Goal: Task Accomplishment & Management: Manage account settings

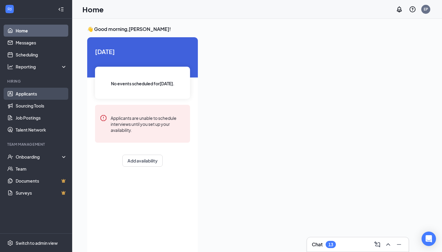
click at [35, 94] on link "Applicants" at bounding box center [41, 94] width 51 height 12
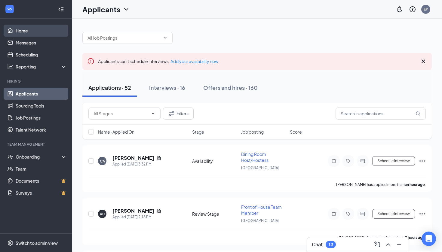
click at [37, 34] on link "Home" at bounding box center [41, 31] width 51 height 12
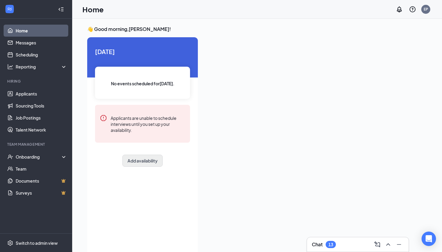
click at [145, 162] on button "Add availability" at bounding box center [142, 161] width 40 height 12
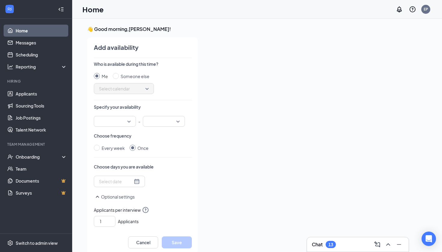
scroll to position [2, 0]
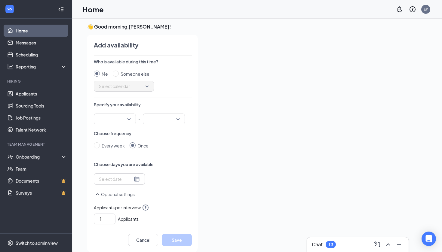
click at [118, 119] on input "search" at bounding box center [112, 119] width 31 height 10
click at [113, 163] on span "10:00 AM" at bounding box center [108, 161] width 18 height 7
click at [164, 118] on input "search" at bounding box center [161, 119] width 31 height 10
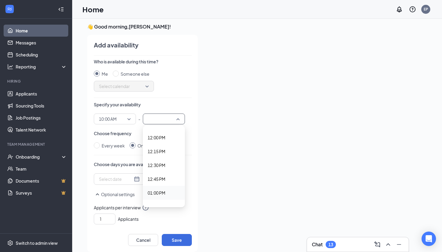
scroll to position [659, 0]
click at [160, 140] on span "12:00 PM" at bounding box center [157, 139] width 18 height 7
click at [130, 173] on div "Choose days you are available" at bounding box center [143, 172] width 98 height 23
click at [131, 179] on input at bounding box center [116, 179] width 34 height 7
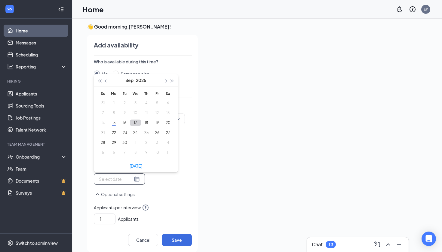
type input "[DATE]"
click at [157, 123] on button "19" at bounding box center [156, 123] width 11 height 6
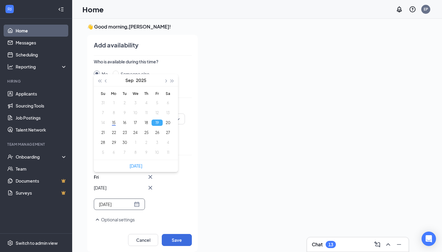
type input "[DATE]"
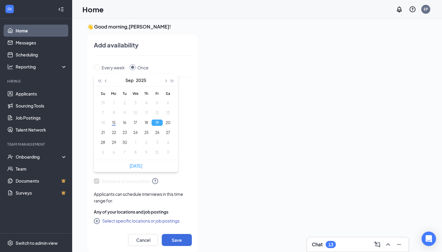
scroll to position [78, 0]
click at [99, 223] on icon "CirclePlus" at bounding box center [97, 221] width 7 height 7
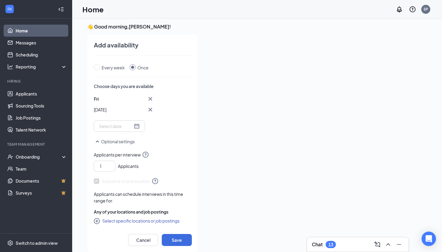
checkbox input "true"
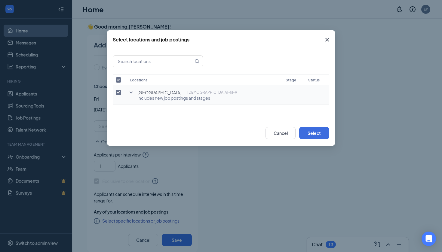
click at [131, 94] on icon "SmallChevronDown" at bounding box center [130, 92] width 7 height 7
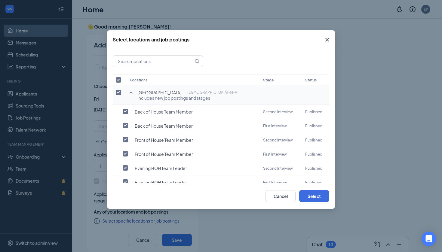
click at [118, 91] on input "checkbox" at bounding box center [118, 92] width 5 height 5
checkbox input "false"
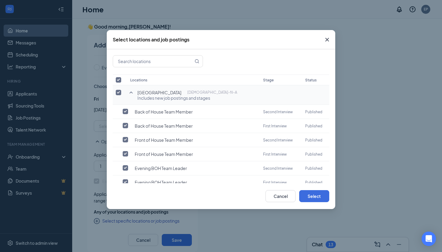
checkbox input "false"
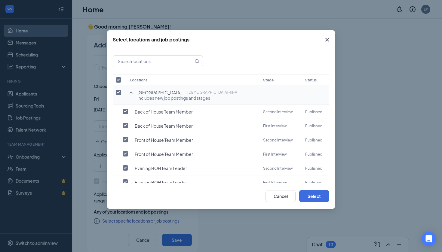
checkbox input "false"
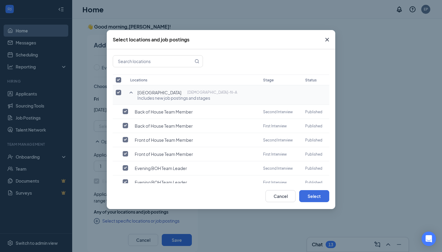
checkbox input "false"
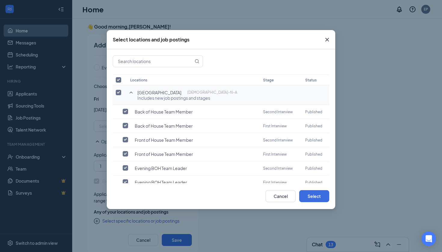
checkbox input "false"
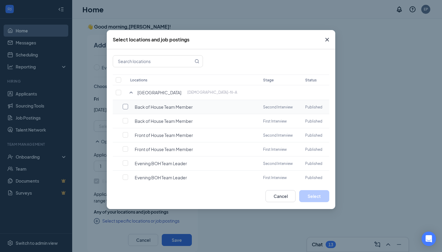
click at [126, 109] on input "checkbox" at bounding box center [125, 106] width 5 height 5
checkbox input "false"
checkbox input "true"
click at [127, 135] on input "checkbox" at bounding box center [125, 134] width 5 height 5
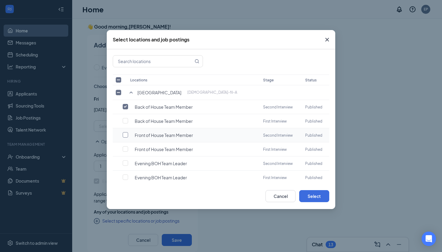
checkbox input "true"
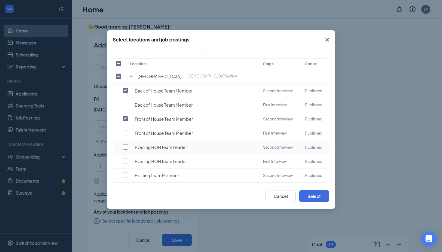
click at [127, 146] on input "checkbox" at bounding box center [125, 146] width 5 height 5
checkbox input "true"
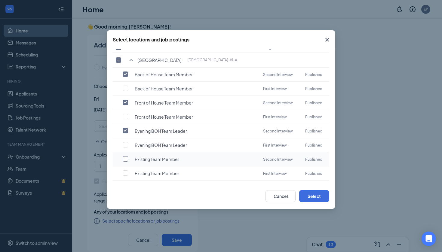
click at [125, 159] on input "checkbox" at bounding box center [125, 158] width 5 height 5
checkbox input "true"
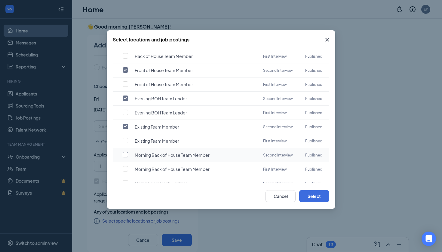
click at [127, 155] on input "checkbox" at bounding box center [125, 154] width 5 height 5
checkbox input "true"
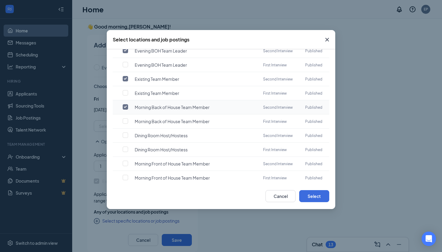
scroll to position [117, 0]
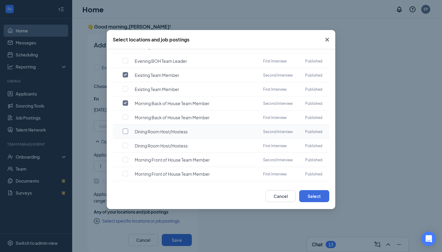
click at [124, 132] on input "checkbox" at bounding box center [125, 131] width 5 height 5
checkbox input "true"
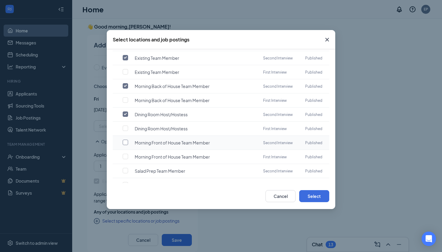
click at [128, 145] on input "checkbox" at bounding box center [125, 142] width 5 height 5
checkbox input "true"
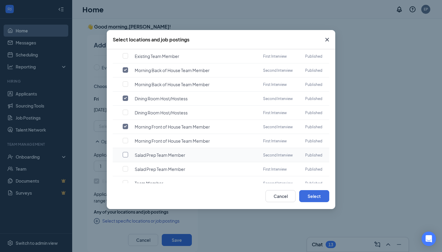
click at [127, 153] on input "checkbox" at bounding box center [125, 154] width 5 height 5
checkbox input "true"
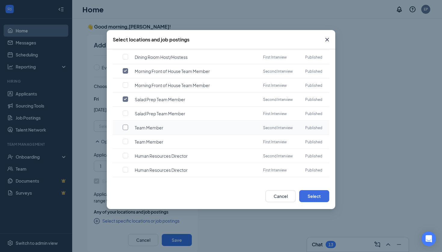
scroll to position [205, 0]
click at [127, 127] on input "checkbox" at bounding box center [125, 127] width 5 height 5
checkbox input "true"
click at [125, 157] on input "checkbox" at bounding box center [125, 155] width 5 height 5
checkbox input "true"
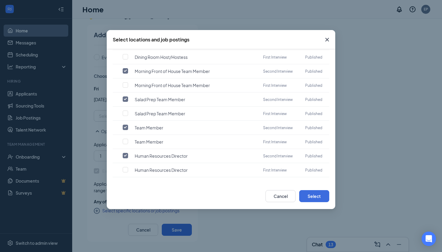
scroll to position [13, 0]
click at [299, 201] on button "Select" at bounding box center [314, 196] width 30 height 12
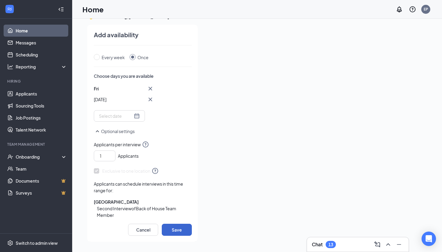
click at [175, 232] on button "Save" at bounding box center [177, 230] width 30 height 12
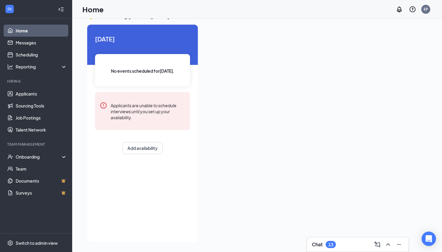
click at [299, 1] on div "Home EP" at bounding box center [257, 9] width 370 height 19
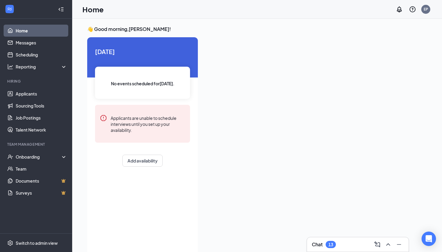
scroll to position [0, 0]
